Goal: Information Seeking & Learning: Find specific page/section

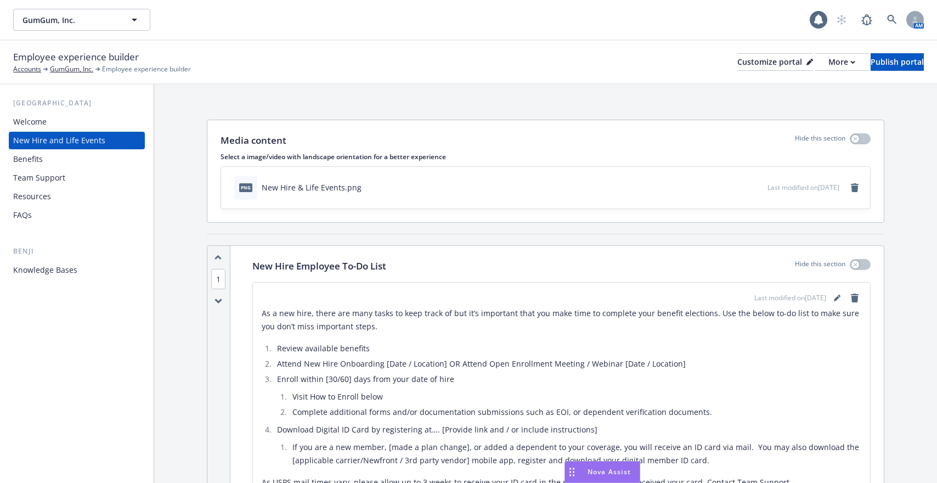
scroll to position [2959, 0]
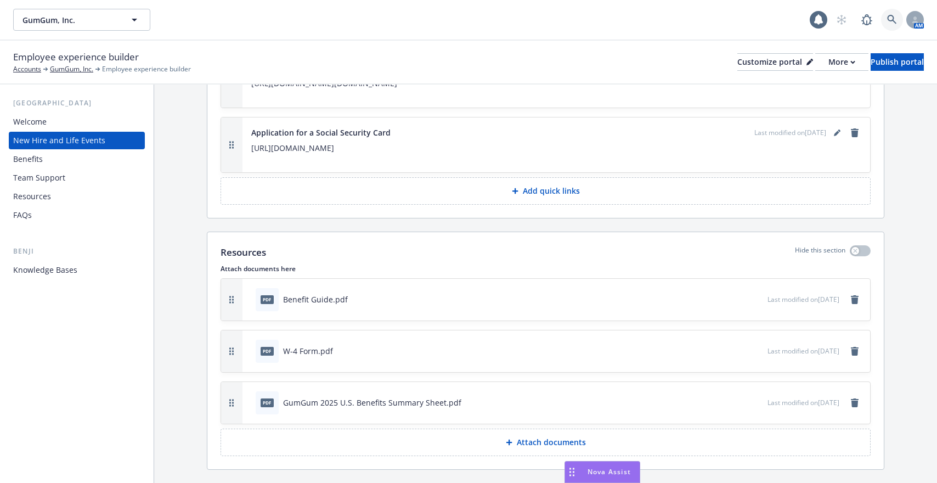
click at [885, 18] on link at bounding box center [892, 20] width 22 height 22
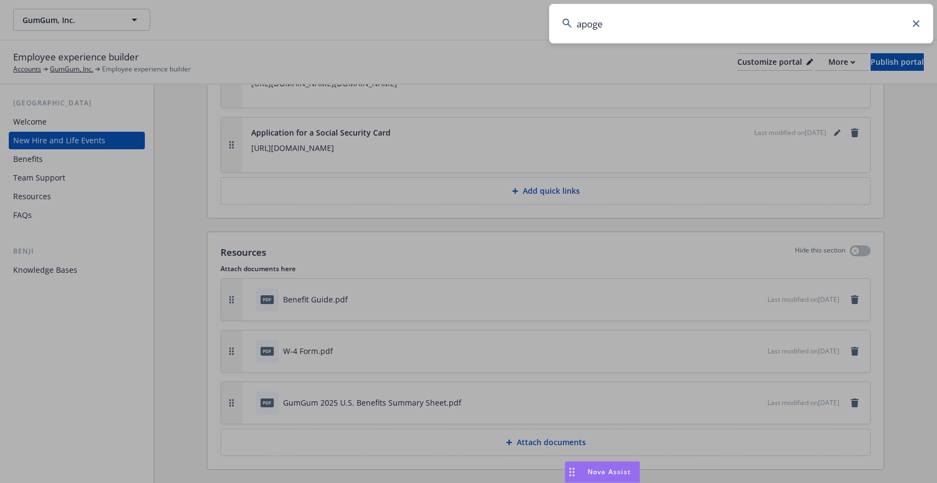
type input "apogee"
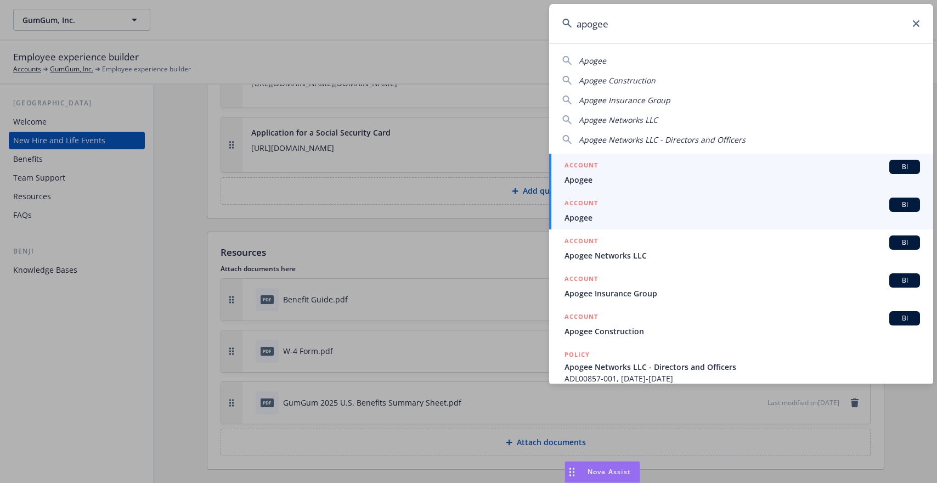
click at [679, 227] on link "ACCOUNT BI Apogee" at bounding box center [741, 210] width 384 height 38
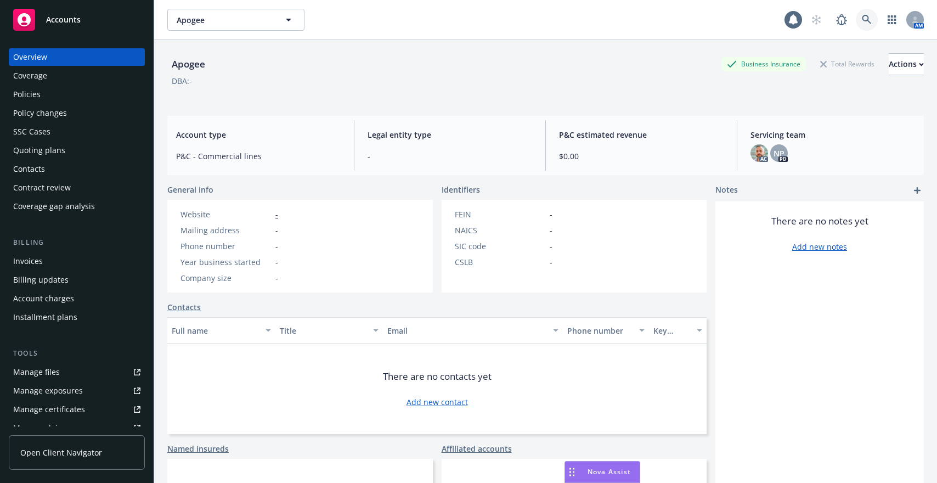
click at [864, 19] on icon at bounding box center [866, 20] width 10 height 10
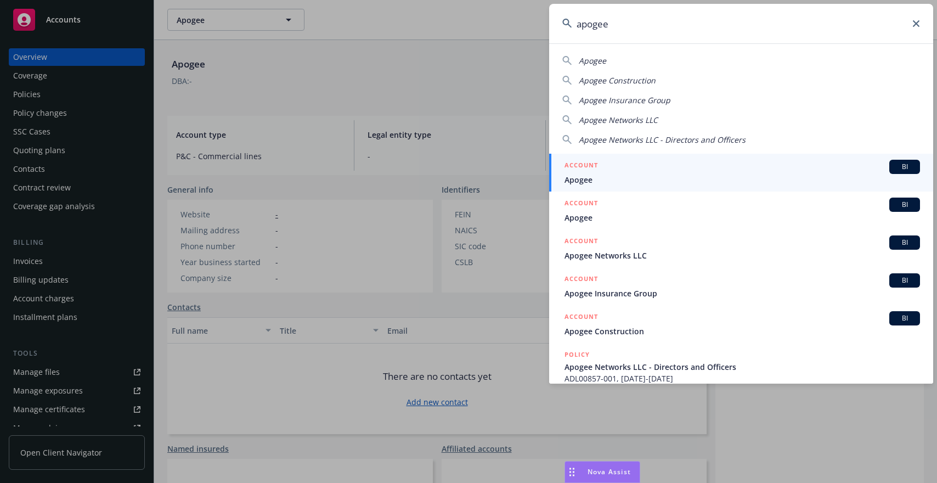
type input "apogee"
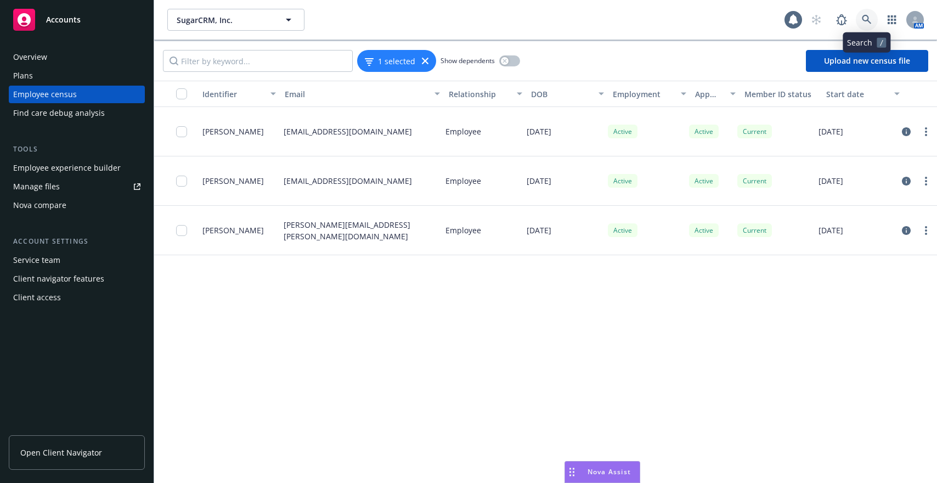
click at [862, 24] on icon at bounding box center [866, 20] width 10 height 10
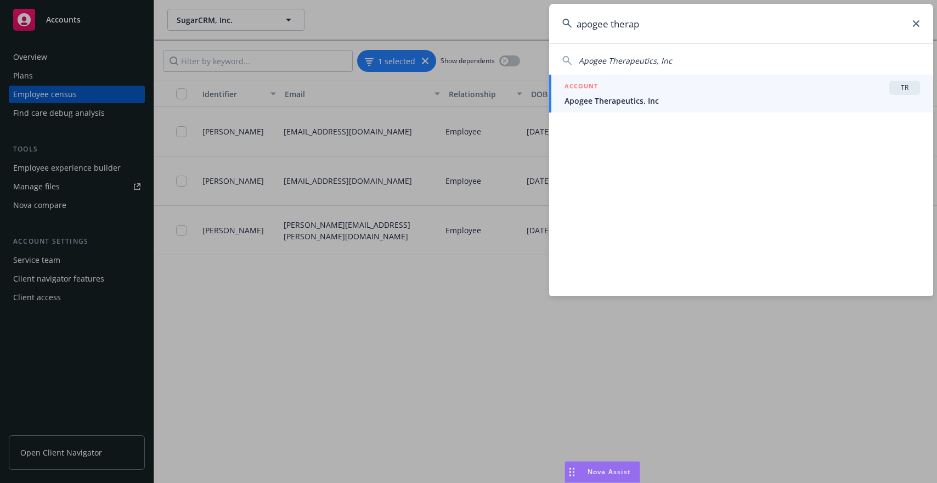
type input "apogee therap"
click at [762, 94] on div "ACCOUNT TR" at bounding box center [741, 88] width 355 height 14
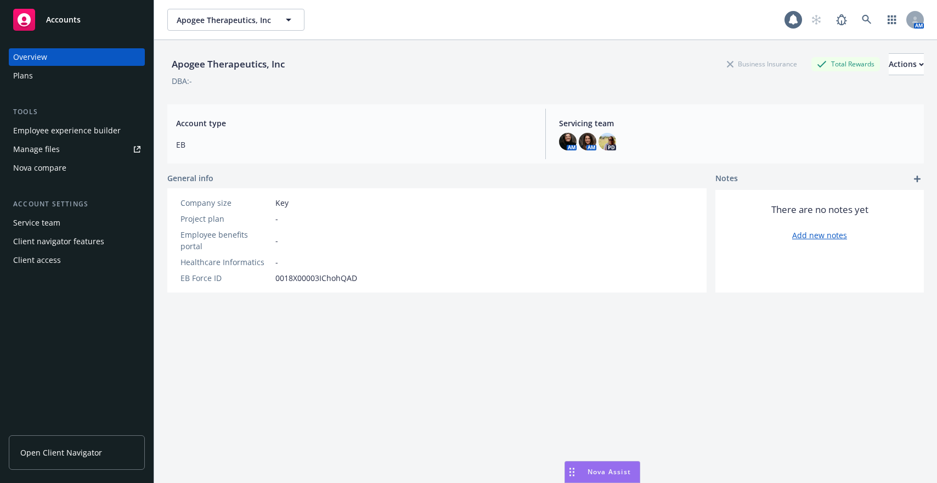
click at [87, 133] on div "Employee experience builder" at bounding box center [66, 131] width 107 height 18
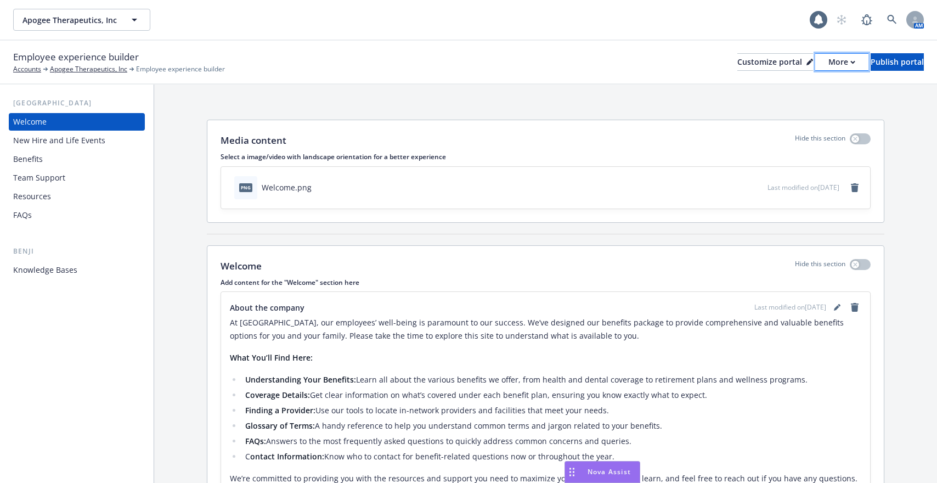
click at [824, 62] on button "More" at bounding box center [841, 62] width 53 height 18
click at [811, 100] on link "Copy portal link" at bounding box center [783, 109] width 100 height 22
click at [890, 18] on icon at bounding box center [892, 20] width 10 height 10
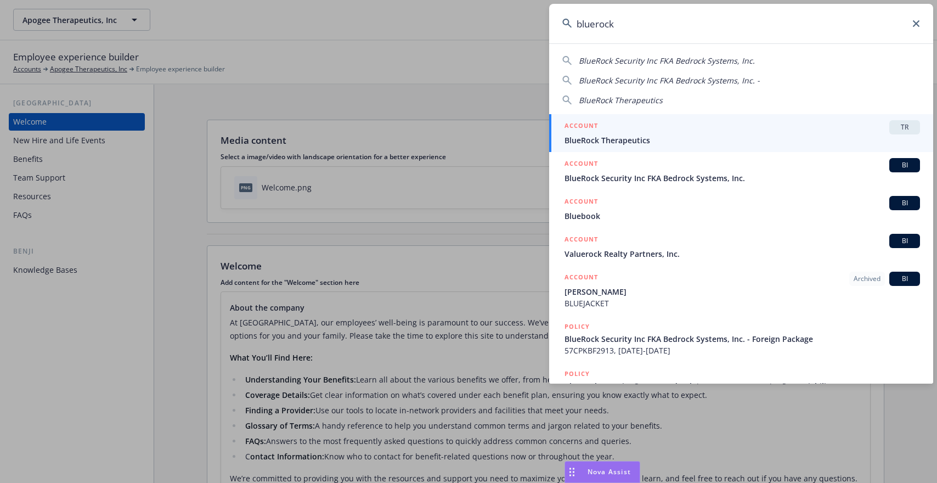
type input "bluerock"
click at [716, 151] on link "ACCOUNT TR BlueRock Therapeutics" at bounding box center [741, 133] width 384 height 38
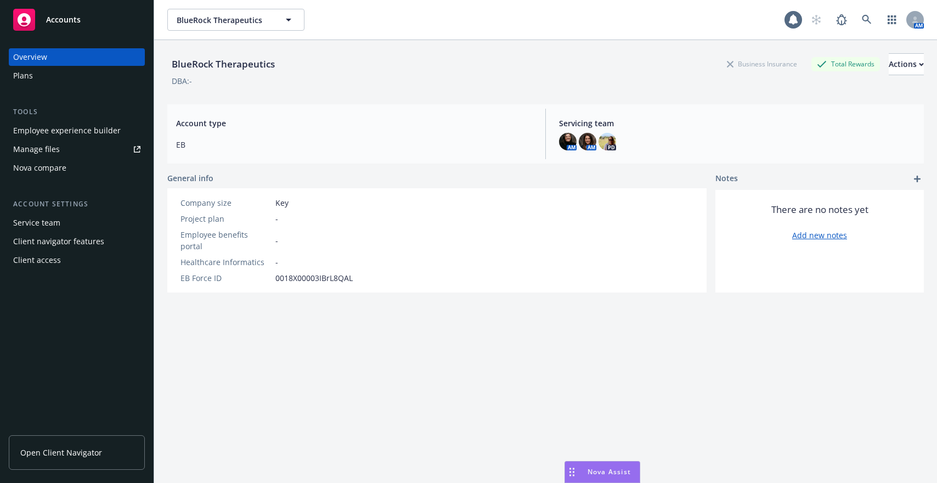
click at [84, 133] on div "Employee experience builder" at bounding box center [66, 131] width 107 height 18
